Goal: Transaction & Acquisition: Purchase product/service

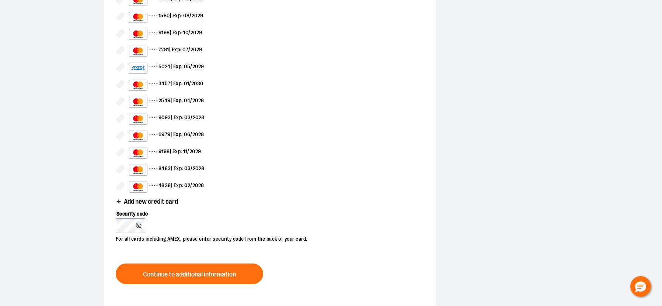
scroll to position [372, 0]
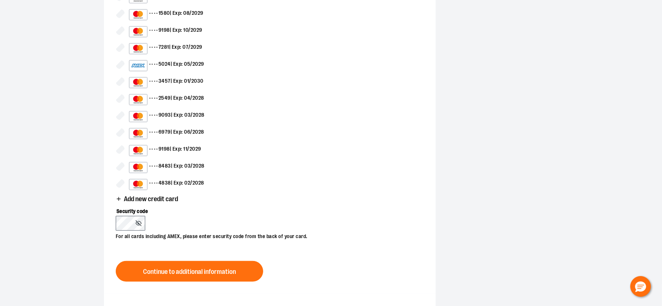
click at [120, 196] on icon "button" at bounding box center [119, 199] width 6 height 6
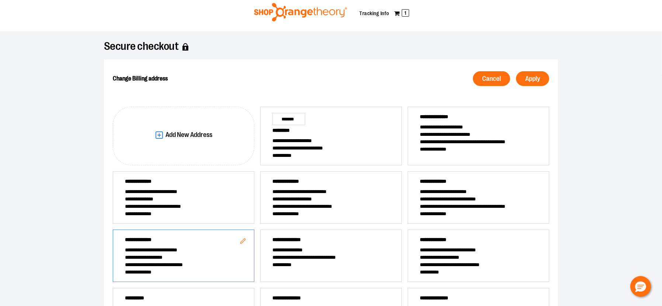
scroll to position [19, 0]
click at [351, 147] on span "**********" at bounding box center [331, 147] width 118 height 7
click at [295, 121] on span "*******" at bounding box center [288, 119] width 33 height 12
click at [531, 79] on span "Apply" at bounding box center [532, 79] width 15 height 7
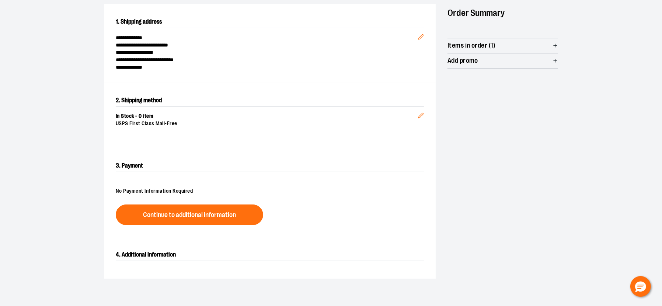
scroll to position [16, 0]
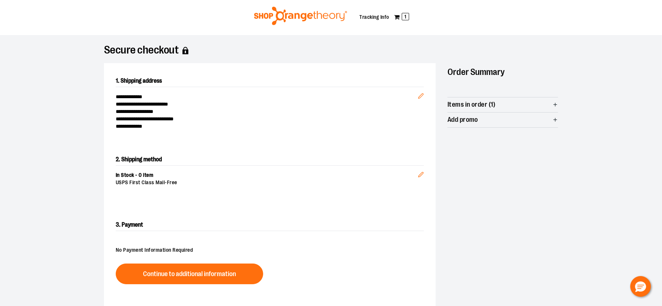
click at [555, 103] on icon "button" at bounding box center [556, 105] width 6 height 6
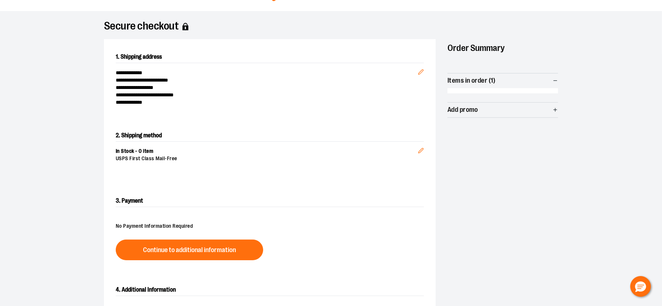
scroll to position [0, 0]
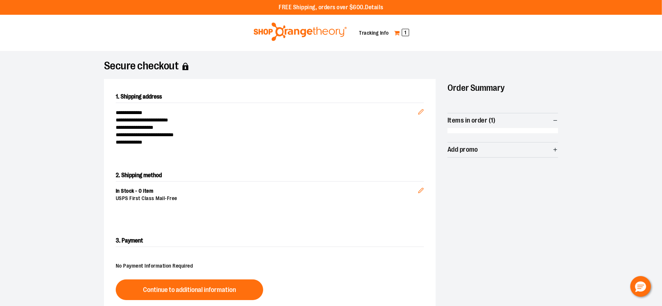
click at [404, 31] on span "1" at bounding box center [405, 32] width 7 height 7
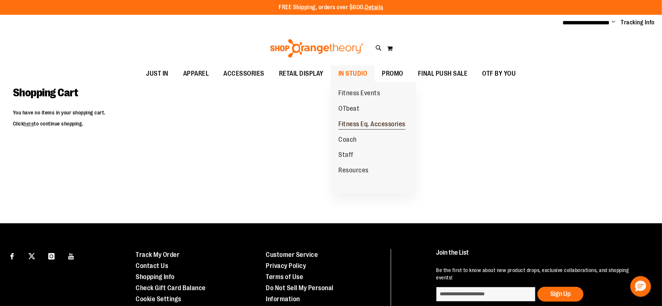
click at [359, 123] on span "Fitness Eq. Accessories" at bounding box center [371, 124] width 67 height 9
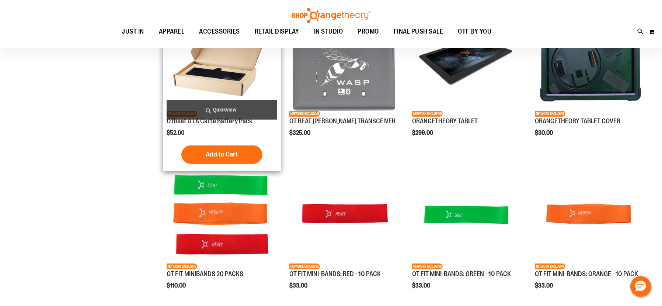
scroll to position [260, 0]
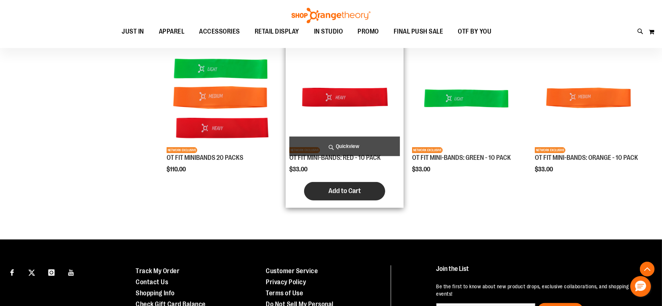
click at [323, 193] on button "Add to Cart" at bounding box center [344, 191] width 81 height 18
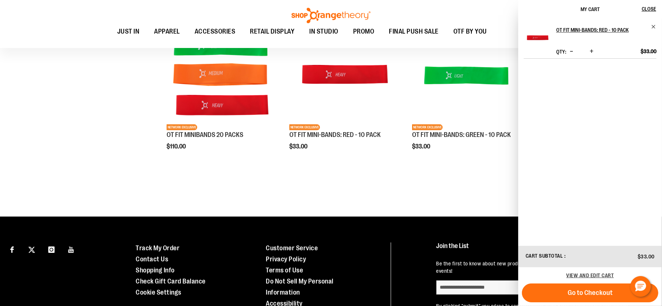
scroll to position [285, 0]
